Goal: Task Accomplishment & Management: Manage account settings

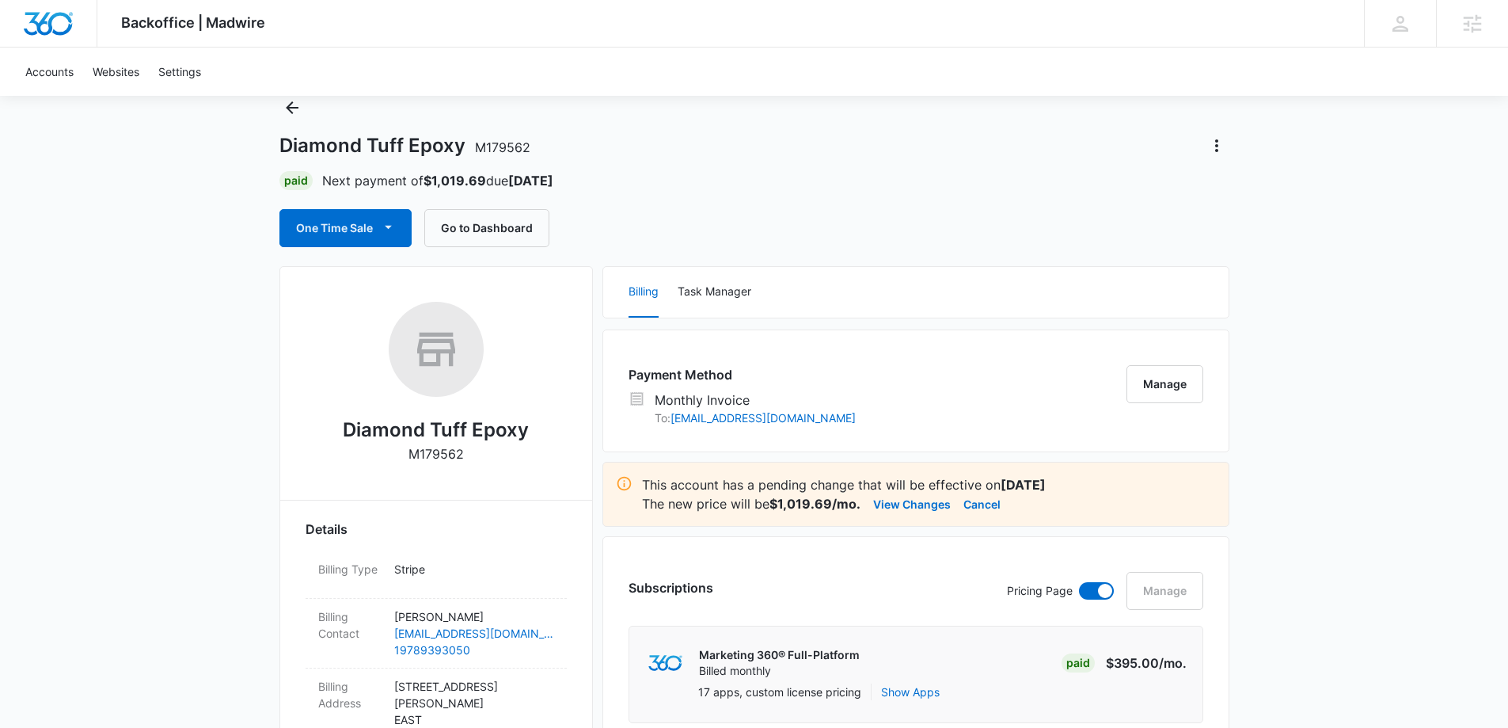
scroll to position [79, 0]
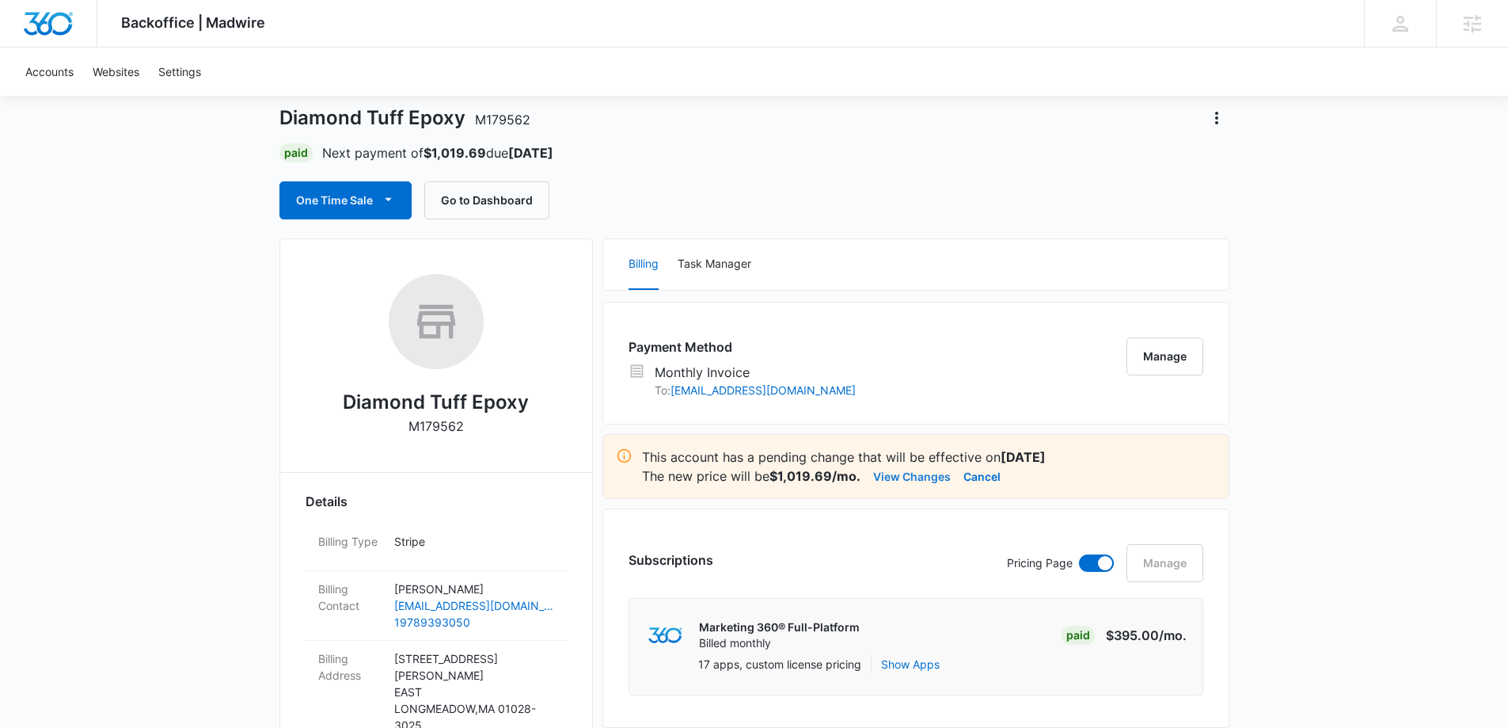
click at [912, 480] on button "View Changes" at bounding box center [912, 475] width 78 height 19
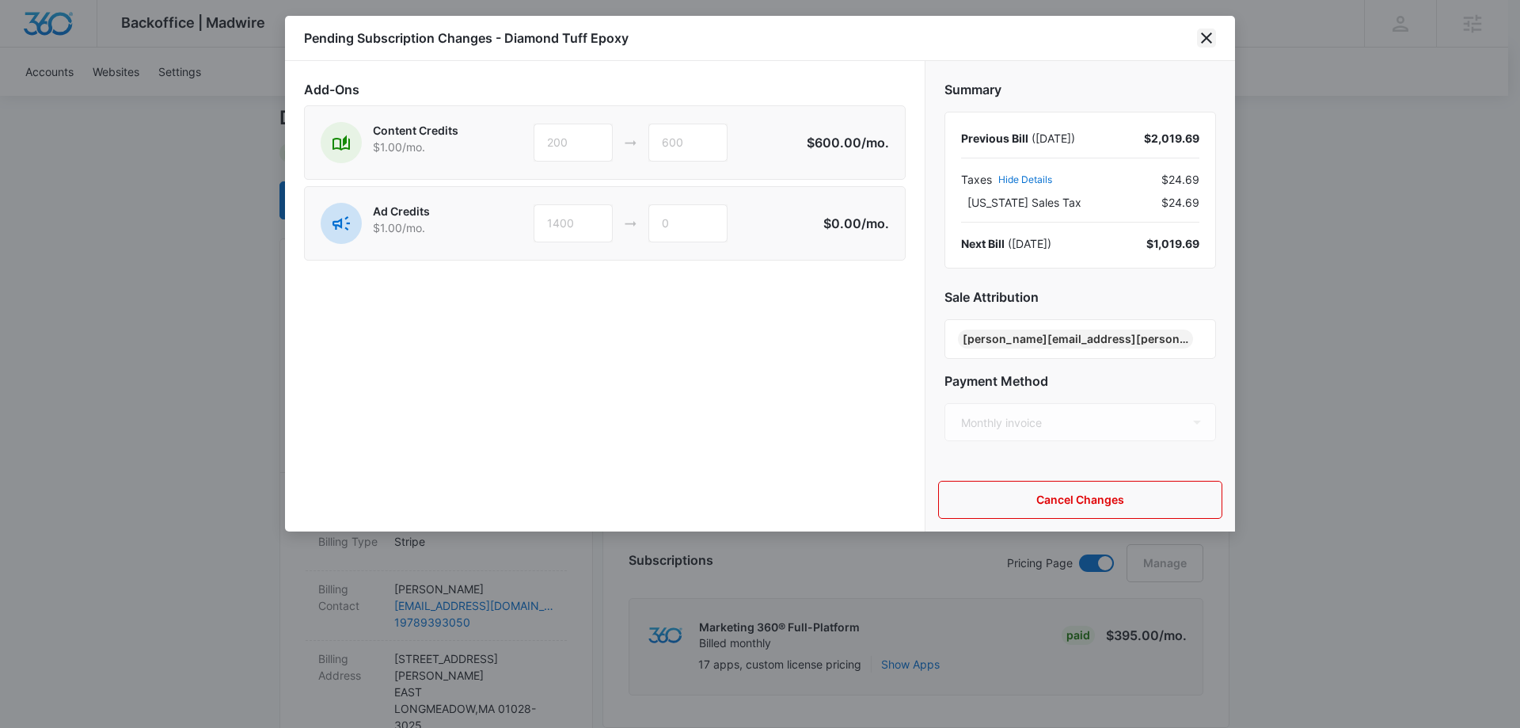
click at [1199, 39] on icon "close" at bounding box center [1206, 38] width 19 height 19
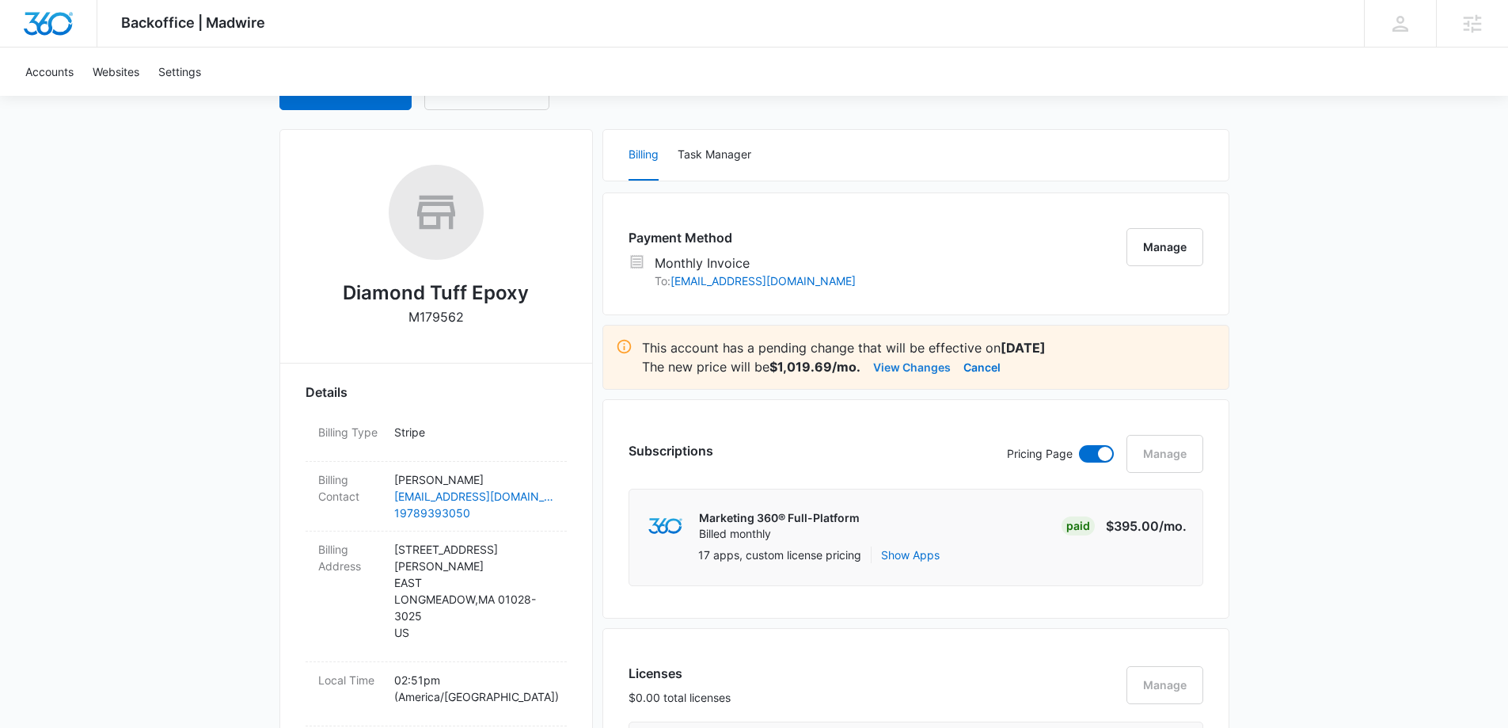
scroll to position [0, 0]
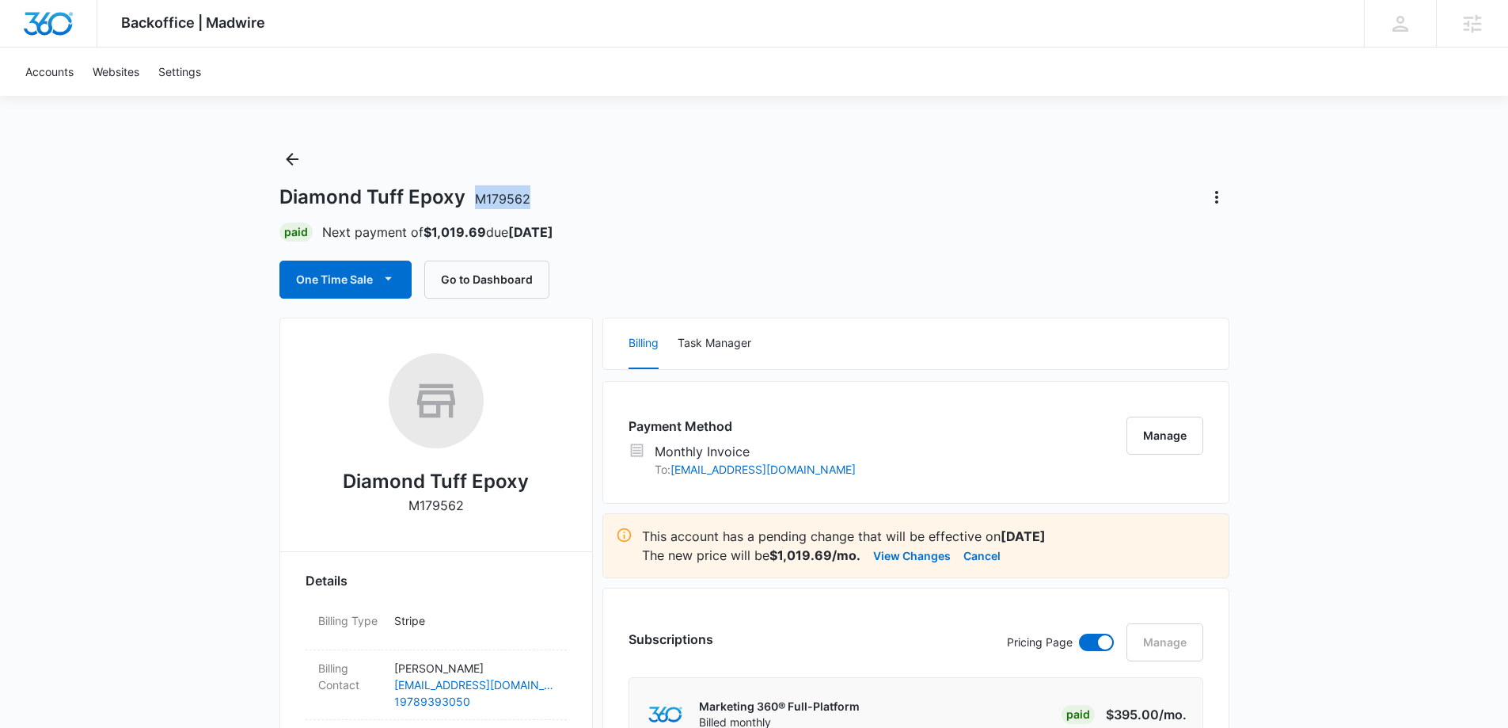
drag, startPoint x: 473, startPoint y: 196, endPoint x: 532, endPoint y: 202, distance: 58.8
click at [532, 202] on div "Diamond Tuff Epoxy M179562" at bounding box center [754, 196] width 950 height 25
copy span "M179562"
click at [665, 154] on div "Diamond Tuff Epoxy M179562 Paid Next payment of $1,019.69 due Sep 15 One Time S…" at bounding box center [754, 222] width 950 height 152
click at [695, 169] on div "Diamond Tuff Epoxy M179562 Paid Next payment of $1,019.69 due Sep 15 One Time S…" at bounding box center [754, 222] width 950 height 152
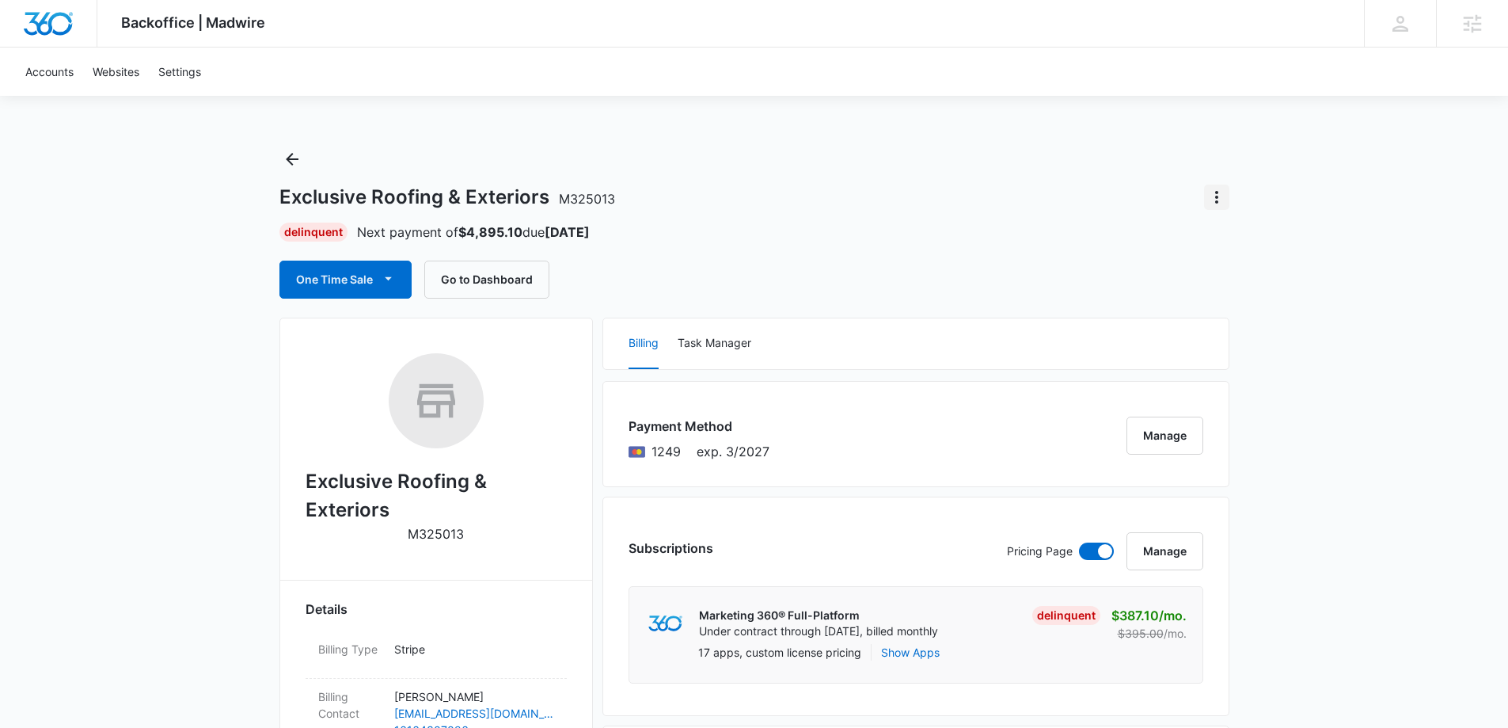
click at [1224, 196] on icon "Actions" at bounding box center [1216, 197] width 19 height 19
click at [1262, 239] on div "Close Account" at bounding box center [1261, 241] width 74 height 11
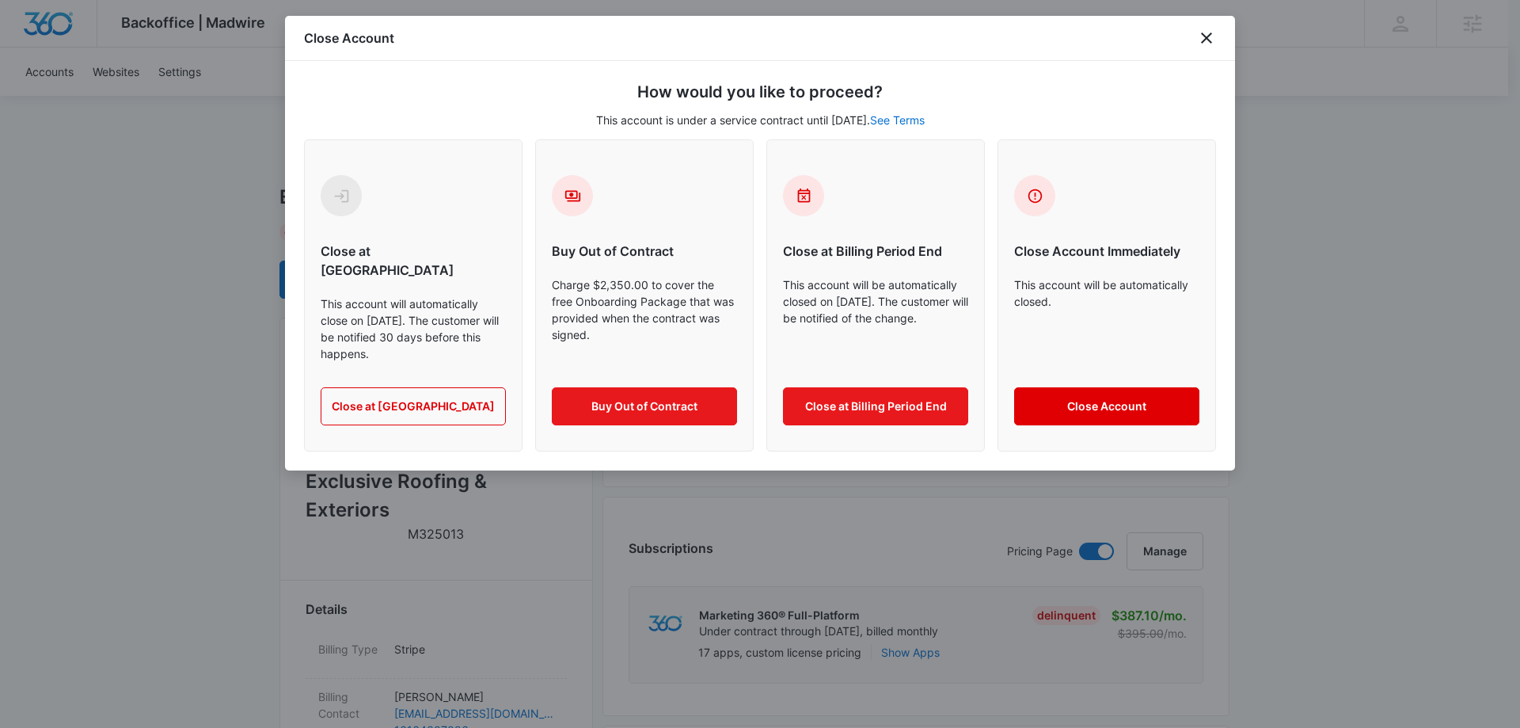
click at [1140, 387] on button "Close Account" at bounding box center [1106, 406] width 185 height 38
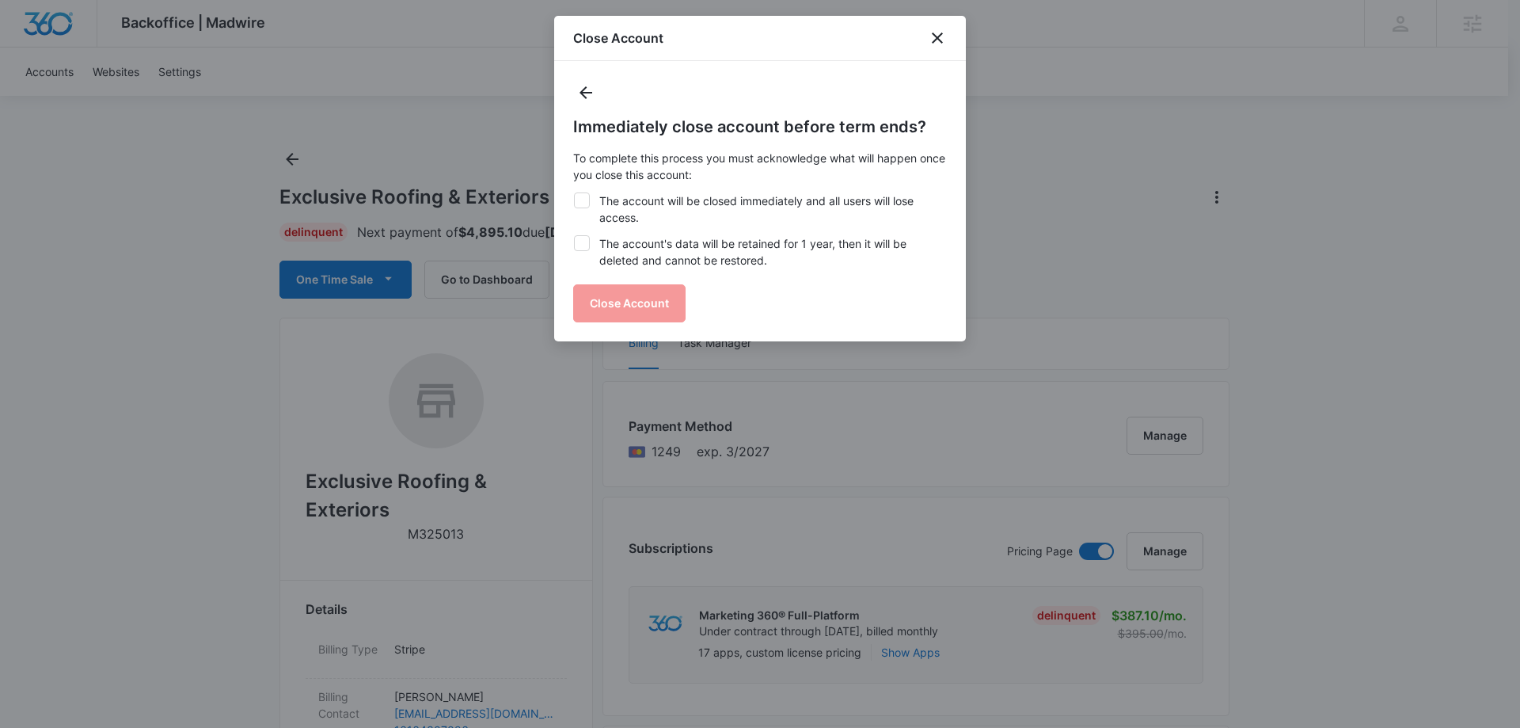
click at [579, 202] on icon at bounding box center [582, 199] width 10 height 7
click at [574, 193] on input "The account will be closed immediately and all users will lose access." at bounding box center [573, 192] width 1 height 1
checkbox input "true"
click at [584, 245] on icon at bounding box center [582, 243] width 14 height 14
click at [574, 236] on input "The account's data will be retained for 1 year, then it will be deleted and can…" at bounding box center [573, 235] width 1 height 1
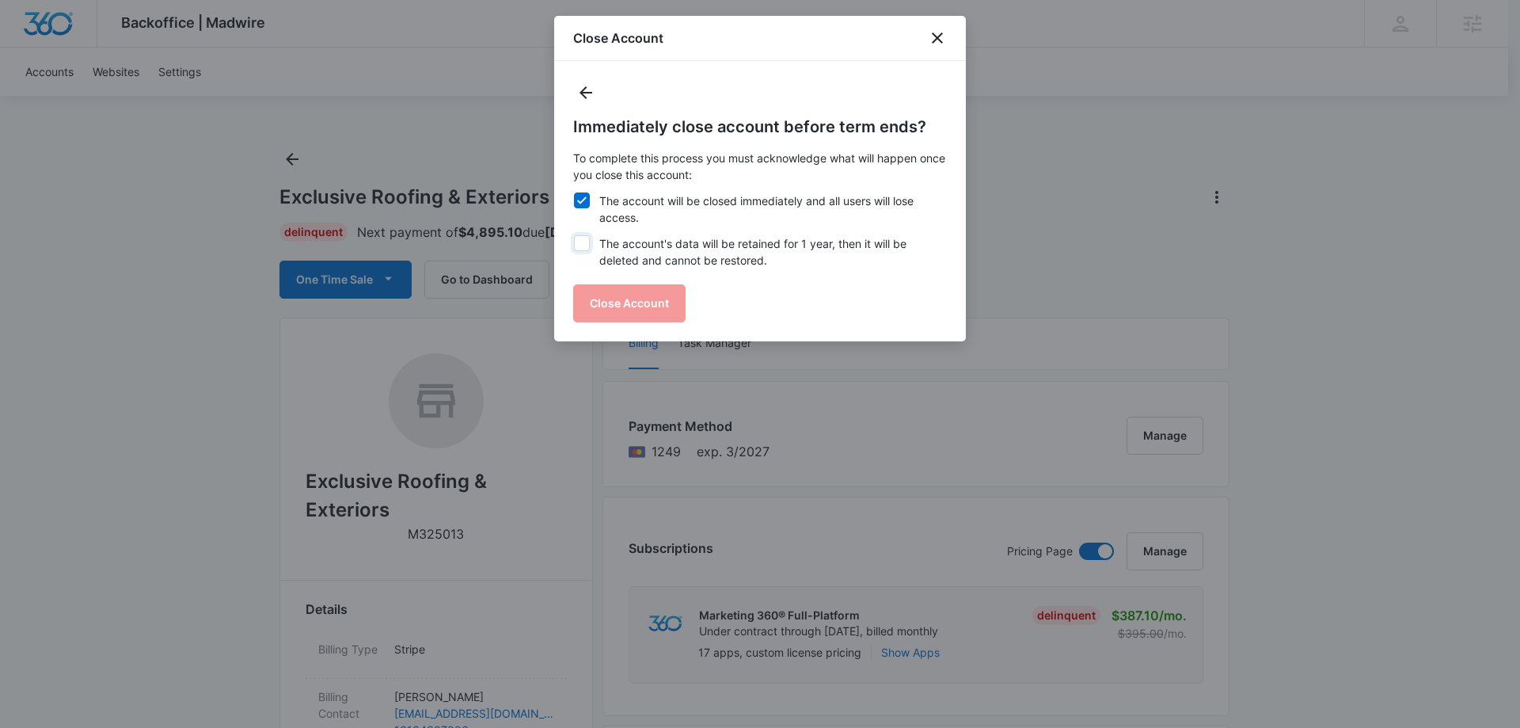
checkbox input "true"
click at [623, 303] on button "Close Account" at bounding box center [629, 303] width 112 height 38
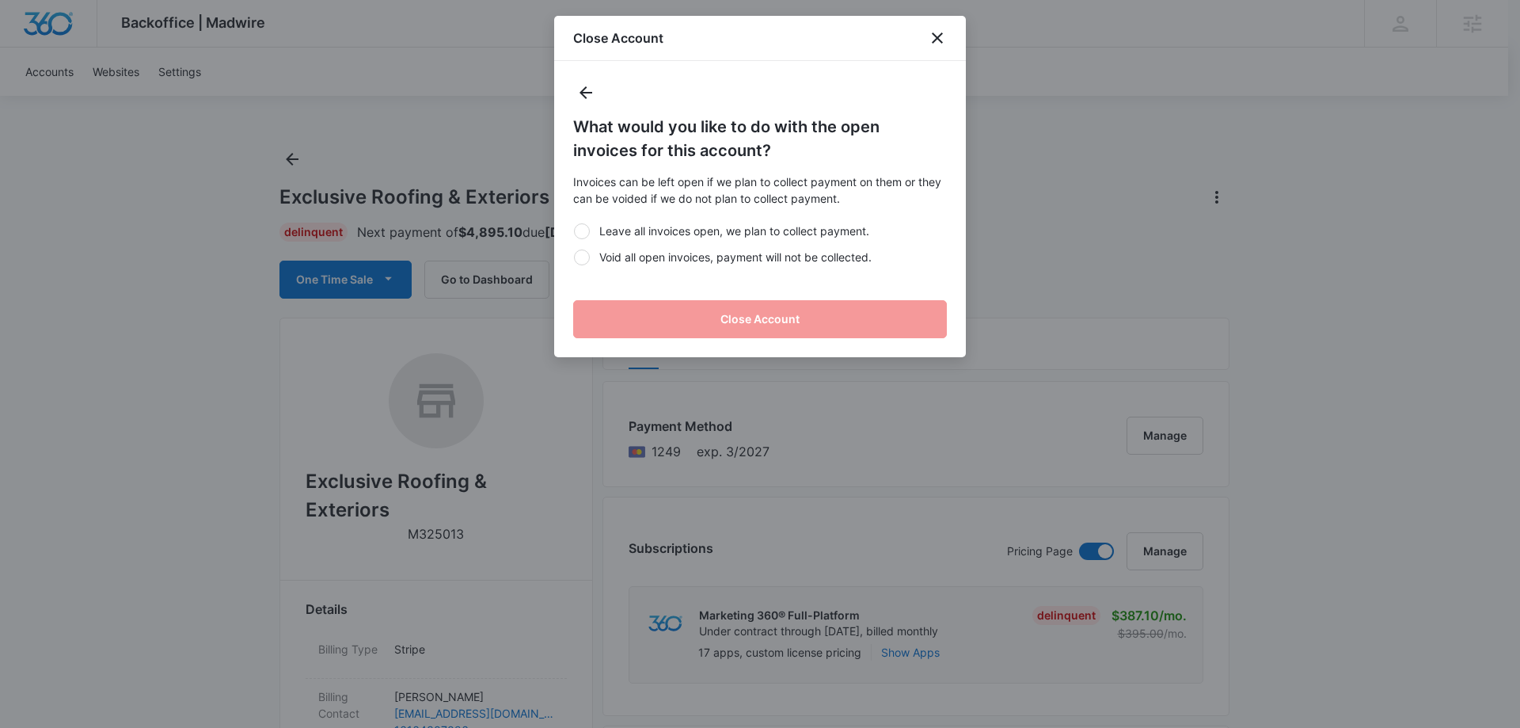
click at [582, 258] on div at bounding box center [582, 257] width 16 height 16
click at [574, 257] on input "Void all open invoices, payment will not be collected." at bounding box center [573, 257] width 1 height 1
radio input "true"
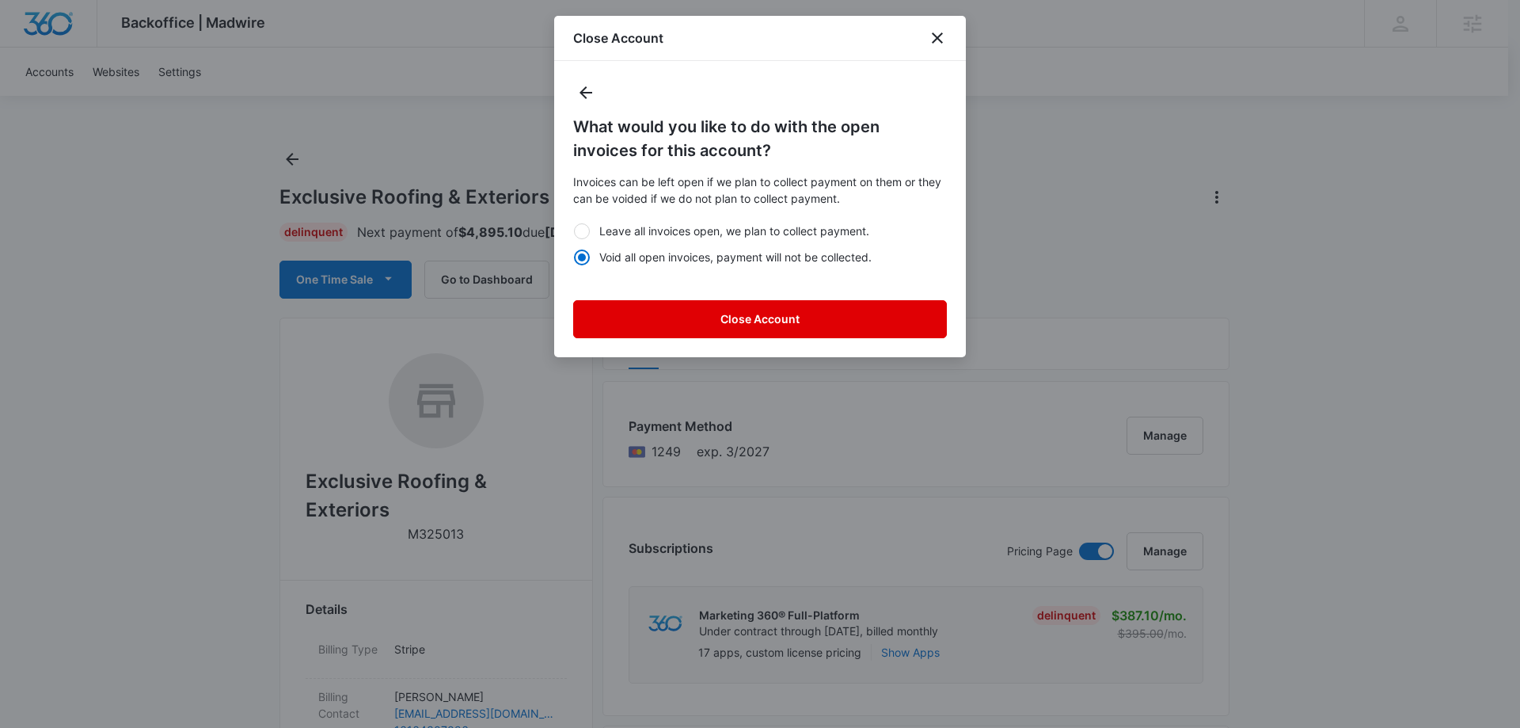
click at [697, 330] on button "Close Account" at bounding box center [760, 319] width 374 height 38
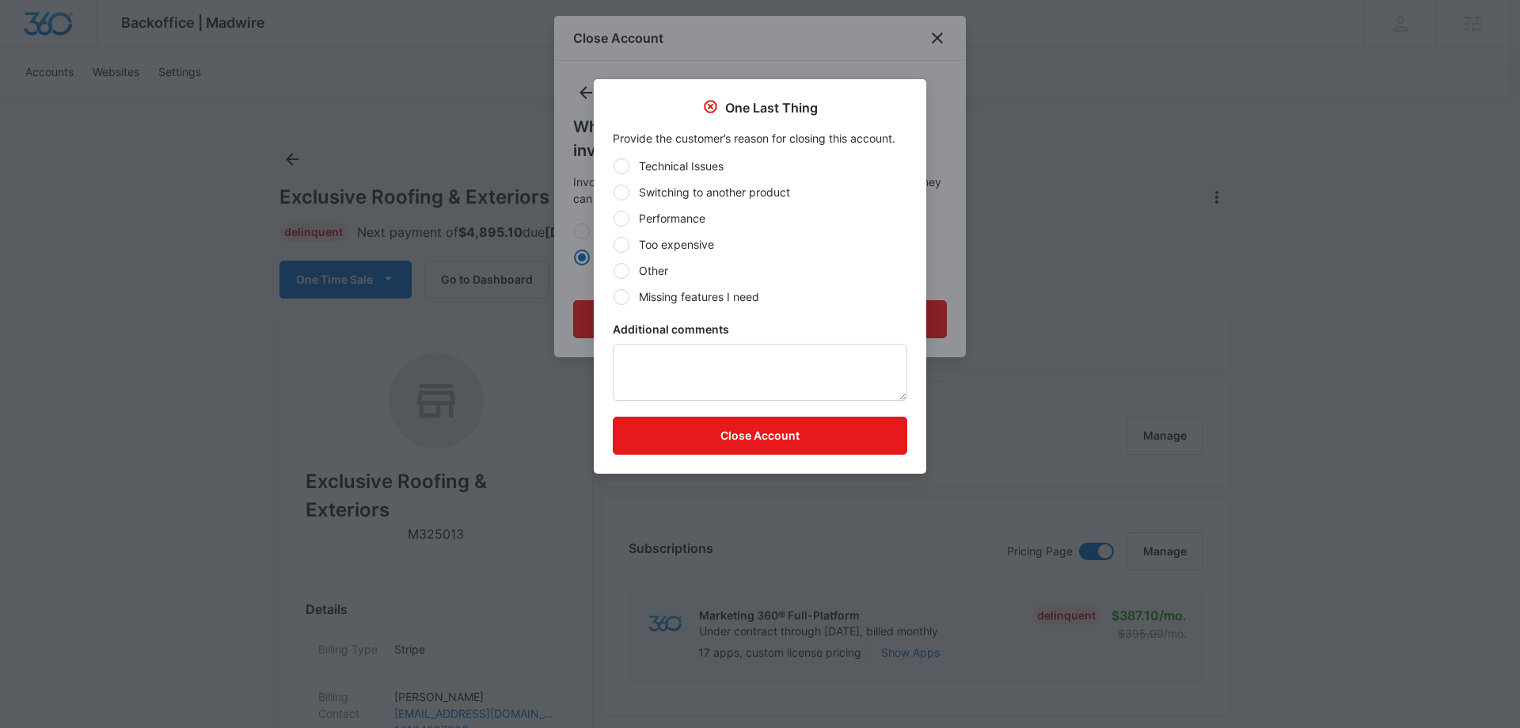
click at [623, 272] on div at bounding box center [622, 271] width 16 height 16
click at [614, 271] on input "Other" at bounding box center [613, 270] width 1 height 1
radio input "true"
click at [663, 356] on textarea "Additional comments" at bounding box center [760, 372] width 295 height 57
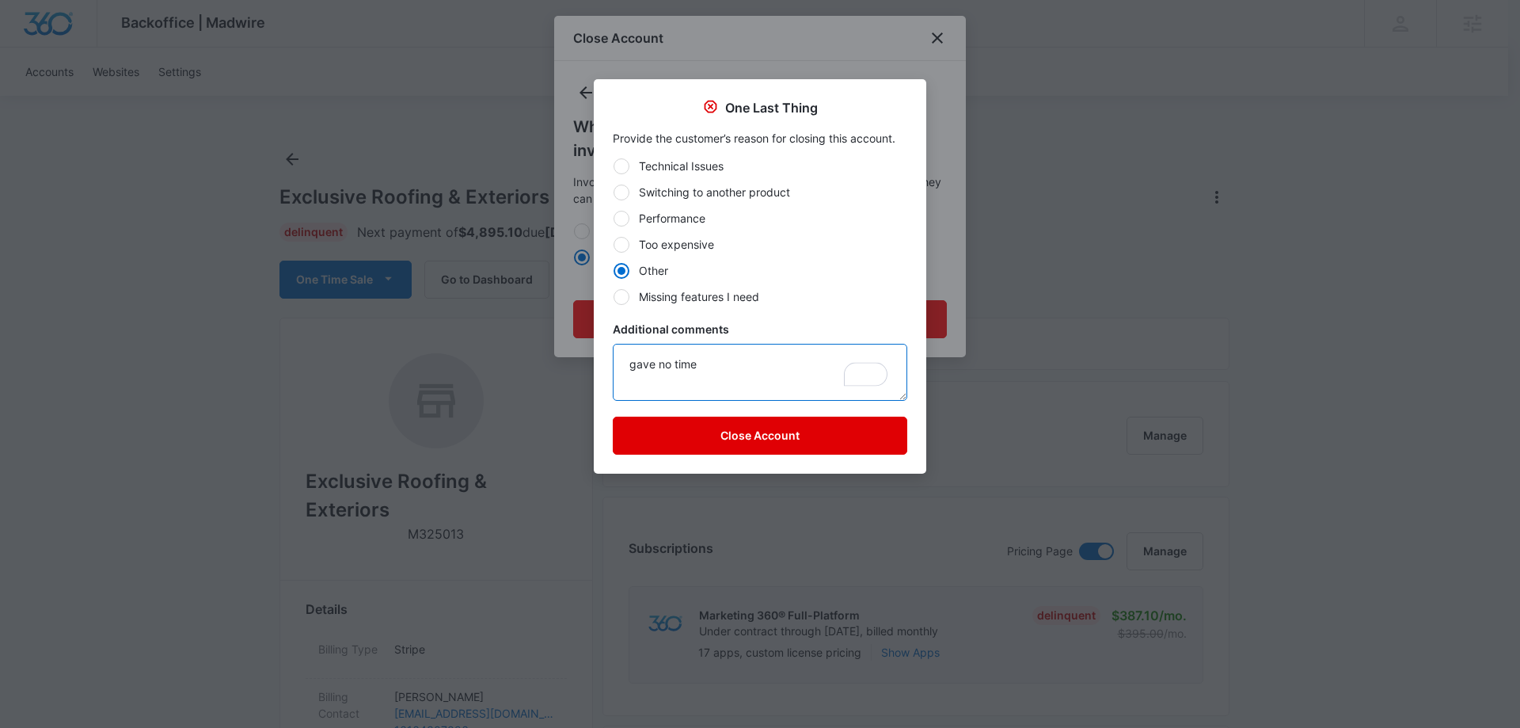
type textarea "gave no time"
click at [708, 428] on button "Close Account" at bounding box center [760, 435] width 295 height 38
